Goal: Transaction & Acquisition: Obtain resource

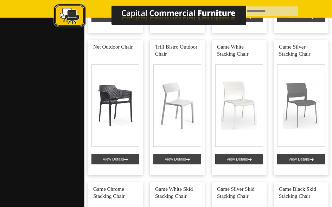
scroll to position [587, 0]
click at [113, 97] on link at bounding box center [115, 107] width 55 height 135
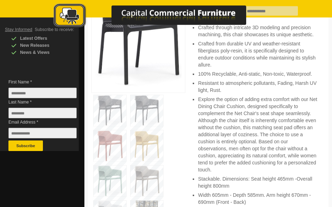
scroll to position [135, 0]
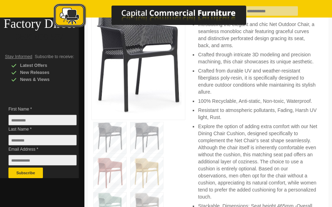
click at [115, 137] on img at bounding box center [110, 137] width 33 height 31
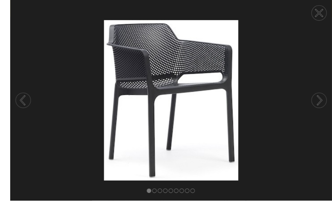
scroll to position [135, 0]
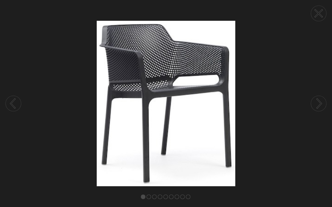
click at [21, 142] on img at bounding box center [166, 103] width 332 height 165
click at [320, 13] on circle at bounding box center [318, 13] width 15 height 15
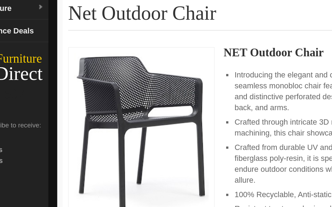
scroll to position [53, 0]
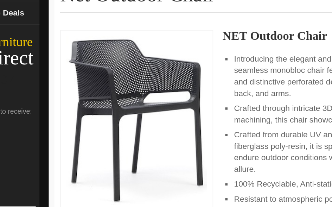
click at [8, 187] on span "First Name *" at bounding box center [37, 190] width 59 height 7
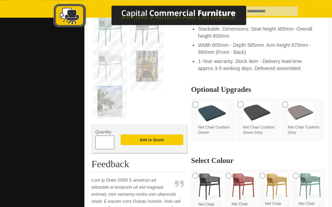
scroll to position [315, 0]
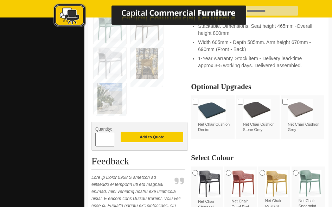
click at [106, 141] on input "*" at bounding box center [104, 140] width 19 height 14
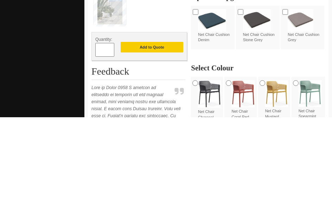
type input "*"
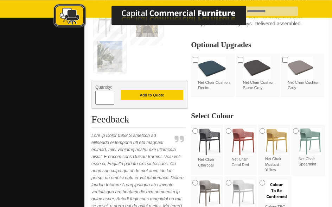
scroll to position [363, 0]
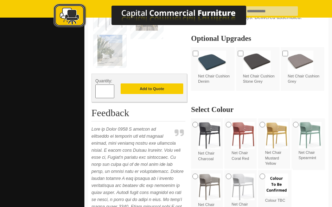
type input "*"
click at [146, 90] on button "Add to Quote" at bounding box center [152, 88] width 63 height 11
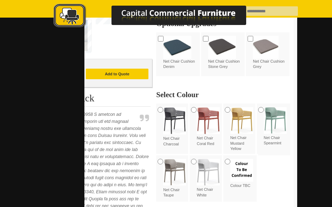
click at [106, 76] on button "Add to Quote" at bounding box center [117, 74] width 63 height 11
